Goal: Task Accomplishment & Management: Manage account settings

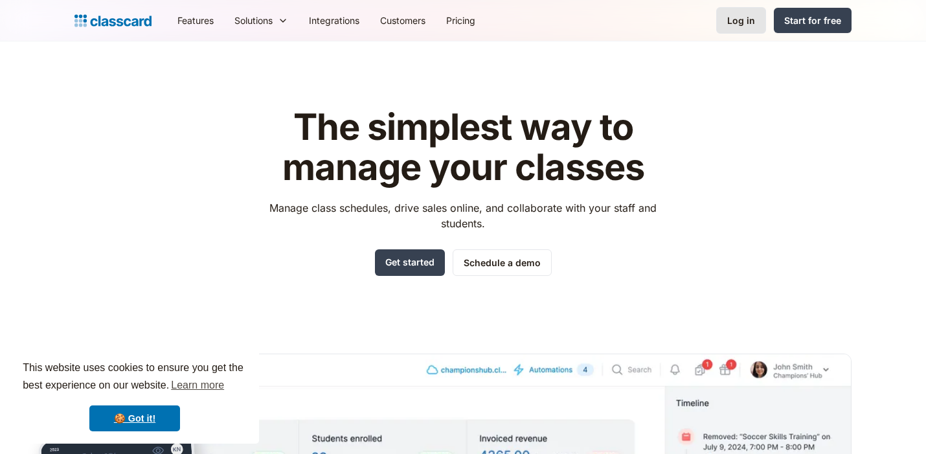
click at [747, 19] on div "Log in" at bounding box center [741, 21] width 28 height 14
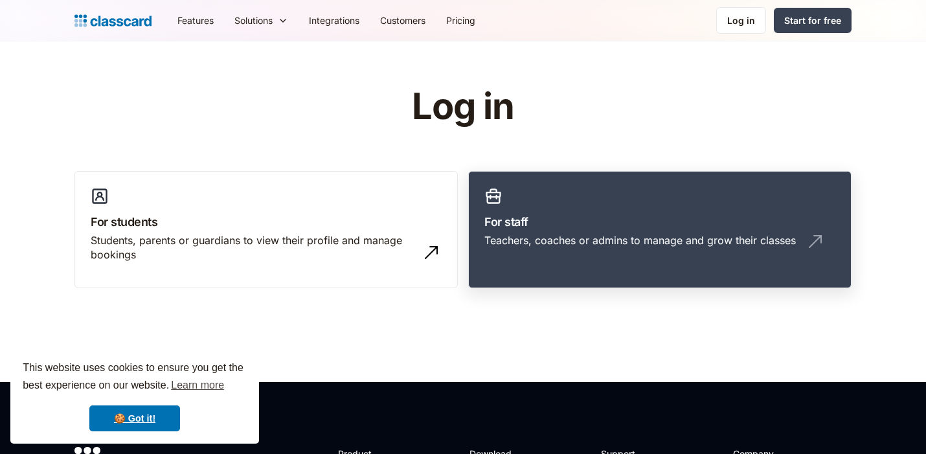
click at [609, 216] on h3 "For staff" at bounding box center [659, 221] width 351 height 17
